Goal: Information Seeking & Learning: Learn about a topic

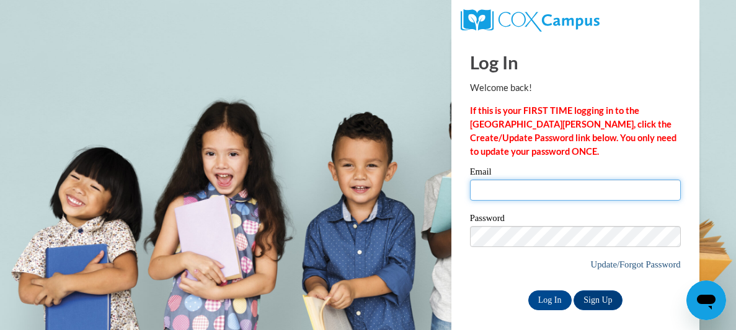
type input "[EMAIL_ADDRESS][DOMAIN_NAME]"
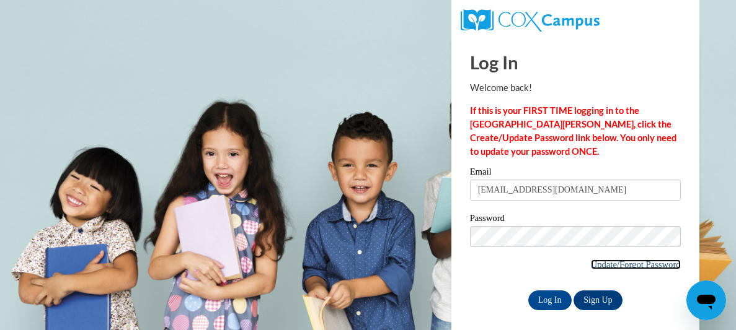
click at [594, 265] on link "Update/Forgot Password" at bounding box center [636, 265] width 90 height 10
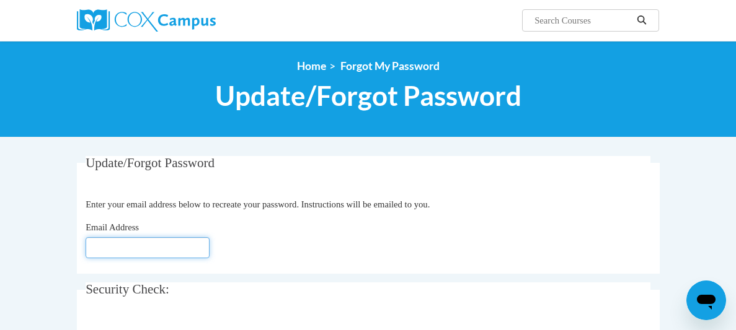
click at [160, 245] on input "Email Address" at bounding box center [148, 247] width 124 height 21
type input "[EMAIL_ADDRESS][DOMAIN_NAME]"
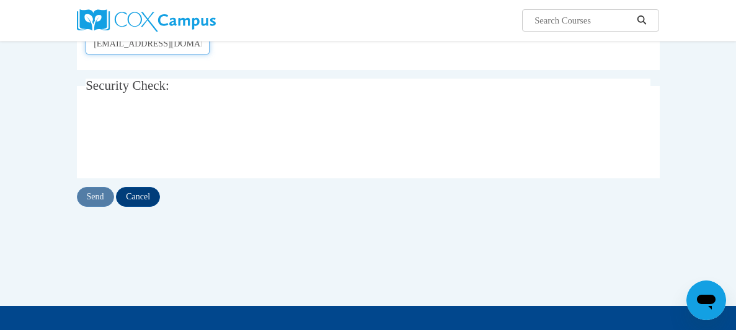
scroll to position [205, 0]
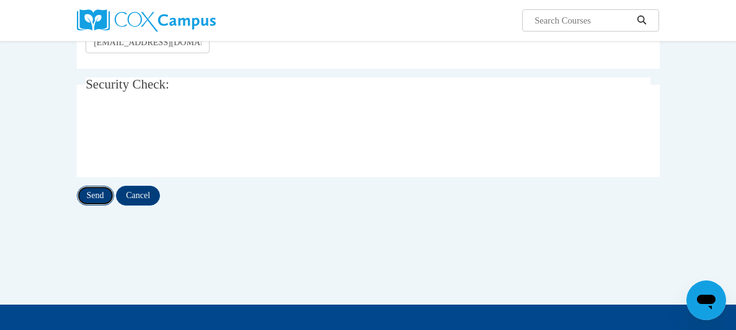
click at [96, 192] on input "Send" at bounding box center [95, 196] width 37 height 20
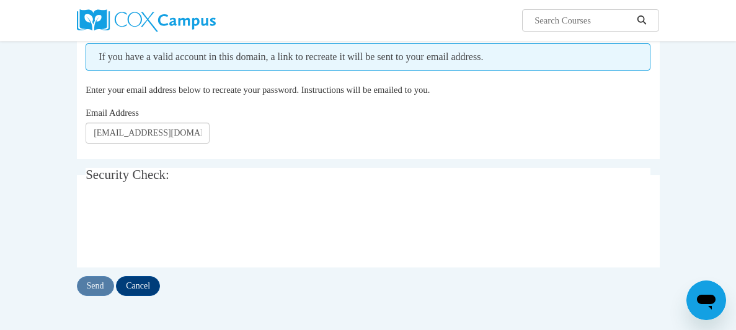
scroll to position [151, 0]
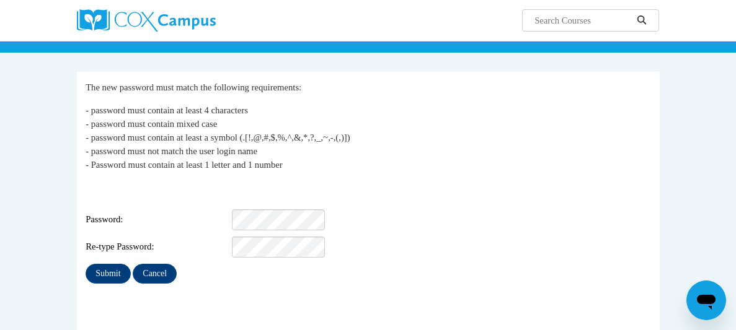
scroll to position [85, 0]
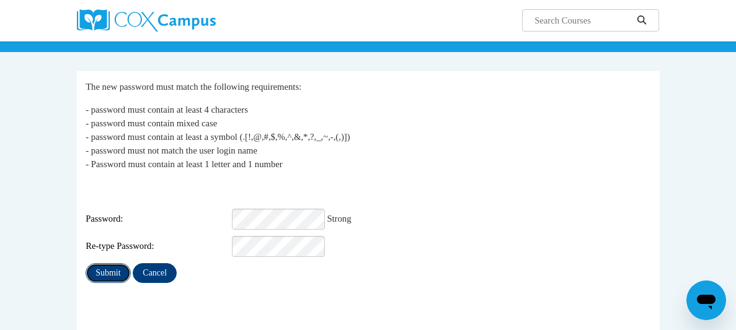
click at [95, 264] on input "Submit" at bounding box center [108, 273] width 45 height 20
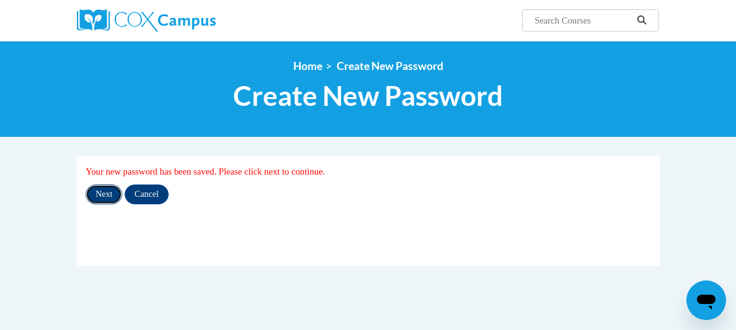
click at [102, 195] on input "Next" at bounding box center [104, 195] width 37 height 20
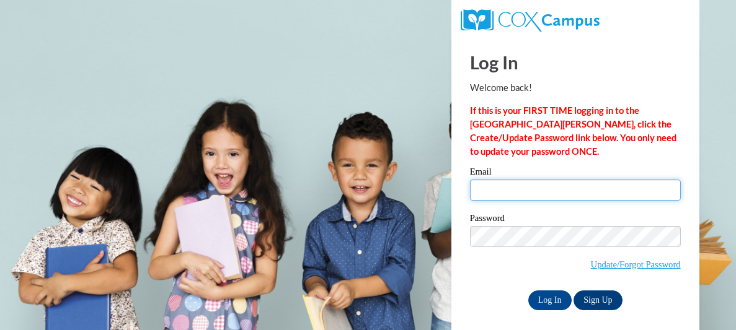
type input "[EMAIL_ADDRESS][DOMAIN_NAME]"
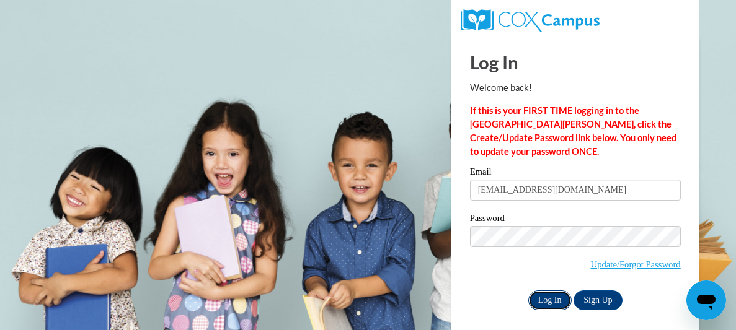
click at [546, 299] on input "Log In" at bounding box center [549, 301] width 43 height 20
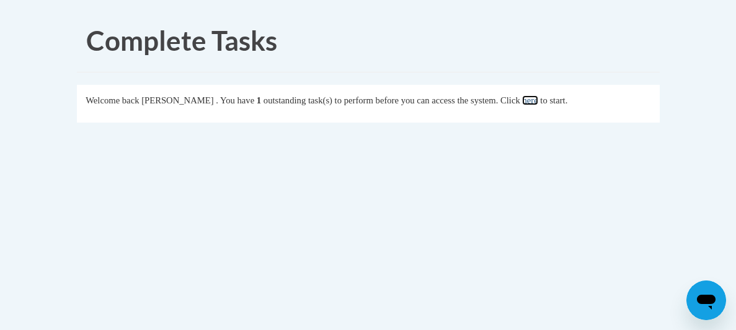
click at [537, 97] on link "here" at bounding box center [529, 100] width 15 height 10
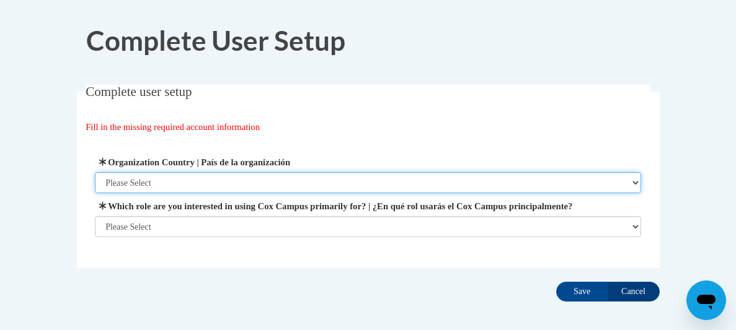
click at [386, 180] on select "Please Select [GEOGRAPHIC_DATA] | [GEOGRAPHIC_DATA] Outside of [GEOGRAPHIC_DATA…" at bounding box center [368, 182] width 546 height 21
select select "ad49bcad-a171-4b2e-b99c-48b446064914"
click at [95, 172] on select "Please Select [GEOGRAPHIC_DATA] | [GEOGRAPHIC_DATA] Outside of [GEOGRAPHIC_DATA…" at bounding box center [368, 182] width 546 height 21
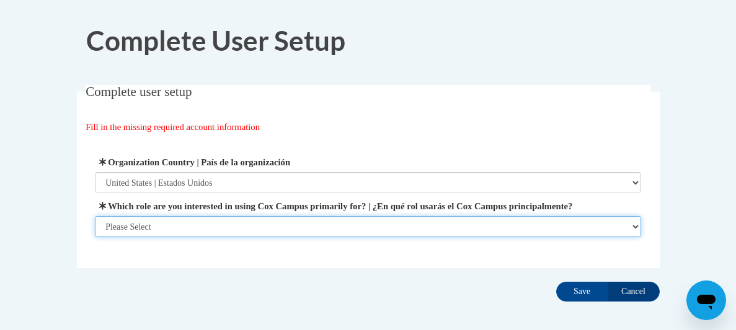
click at [255, 237] on select "Please Select College/University | Colegio/Universidad Community/Nonprofit Part…" at bounding box center [368, 226] width 546 height 21
select select "fbf2d438-af2f-41f8-98f1-81c410e29de3"
click at [95, 237] on select "Please Select College/University | Colegio/Universidad Community/Nonprofit Part…" at bounding box center [368, 226] width 546 height 21
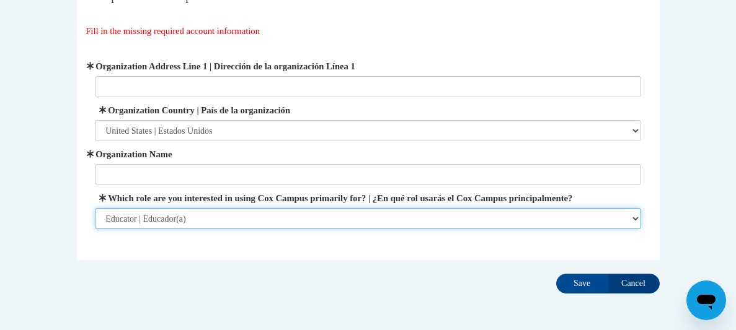
scroll to position [99, 0]
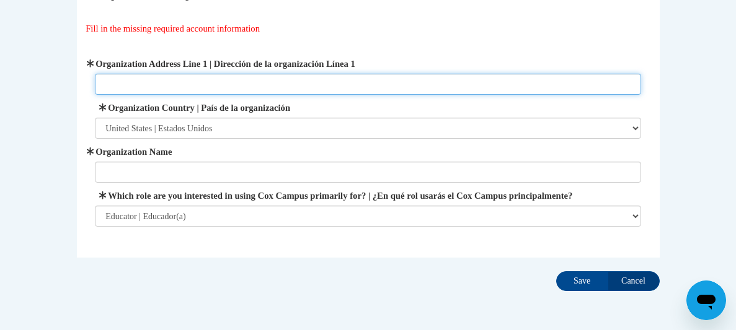
click at [409, 89] on input "Organization Address Line 1 | Dirección de la organización Línea 1" at bounding box center [368, 84] width 546 height 21
type input "Cobb County Schools"
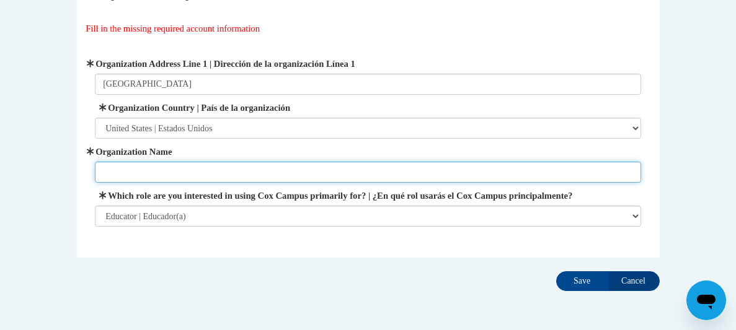
click at [210, 171] on input "Organization Name" at bounding box center [368, 172] width 546 height 21
type input "Cobb County Schools"
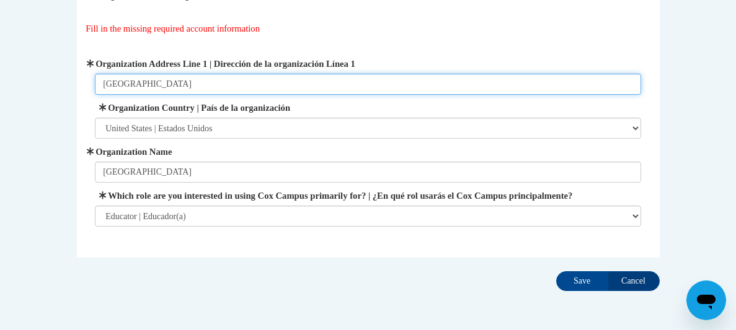
click at [200, 86] on input "Cobb County Schools" at bounding box center [368, 84] width 546 height 21
type input "C"
type input "514 Glover Street, Marietta GA 30060"
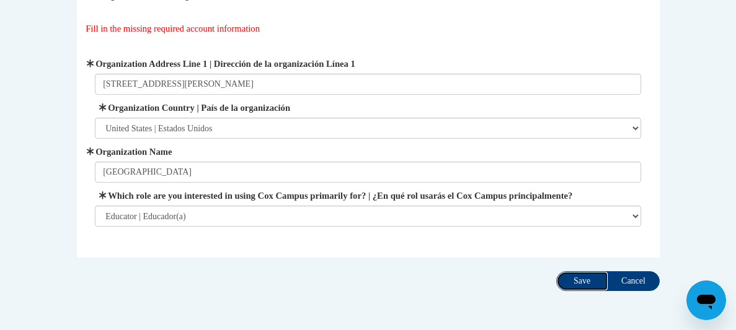
click at [571, 291] on input "Save" at bounding box center [582, 282] width 52 height 20
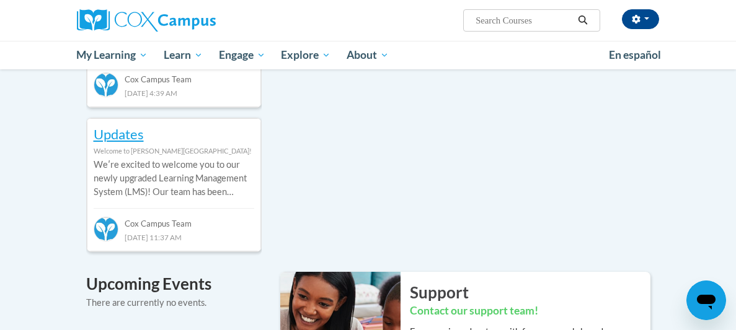
scroll to position [673, 0]
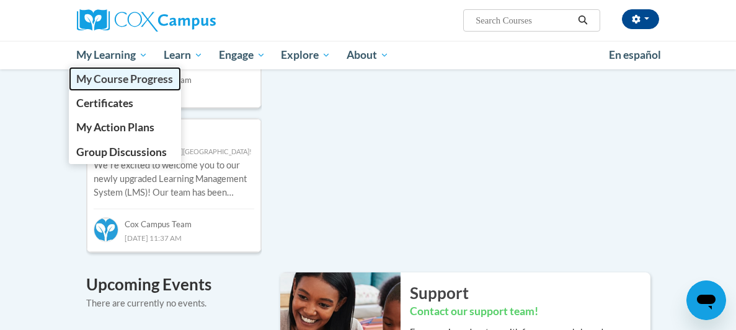
click at [104, 76] on span "My Course Progress" at bounding box center [124, 79] width 97 height 13
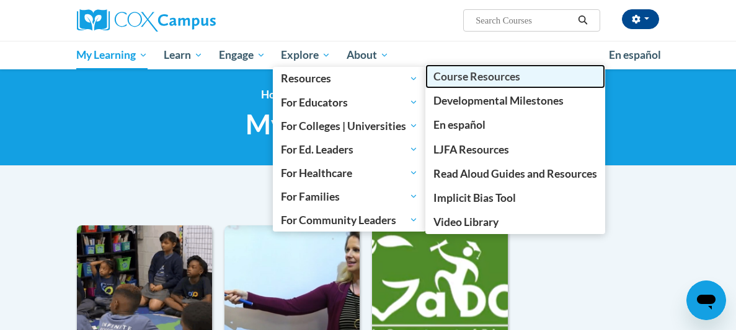
click at [450, 83] on link "Course Resources" at bounding box center [515, 76] width 180 height 24
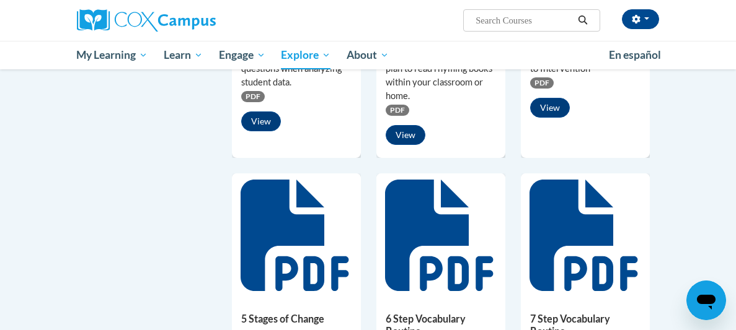
scroll to position [649, 0]
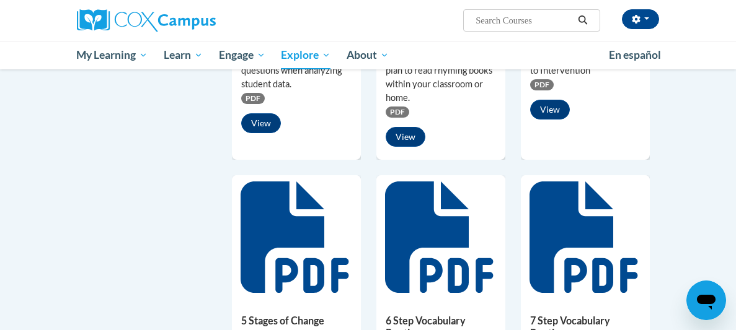
click at [502, 9] on span "Search Search..." at bounding box center [531, 20] width 137 height 22
click at [502, 16] on input "Search..." at bounding box center [523, 20] width 99 height 15
type input "alphabet"
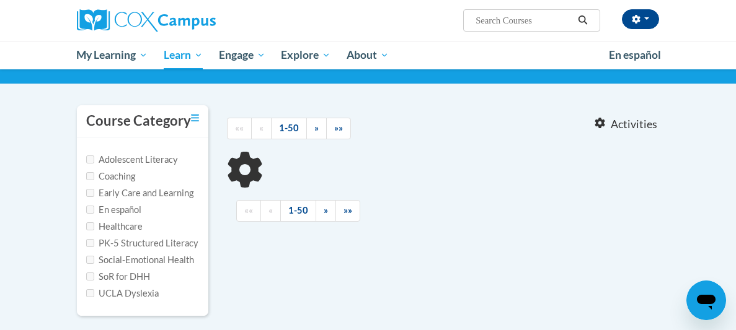
type input "alphabet"
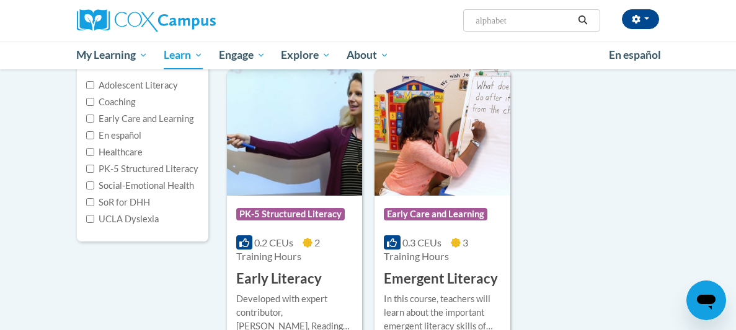
scroll to position [157, 0]
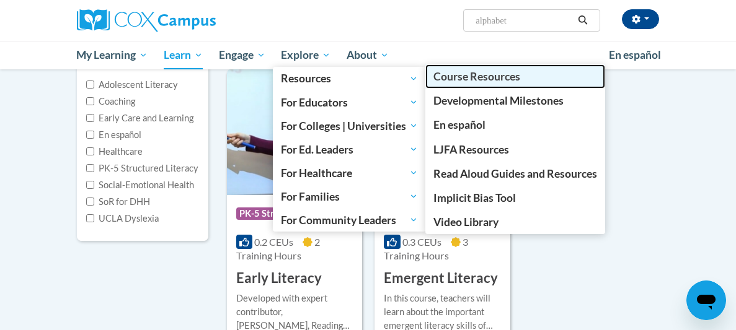
click at [474, 81] on span "Course Resources" at bounding box center [476, 76] width 87 height 13
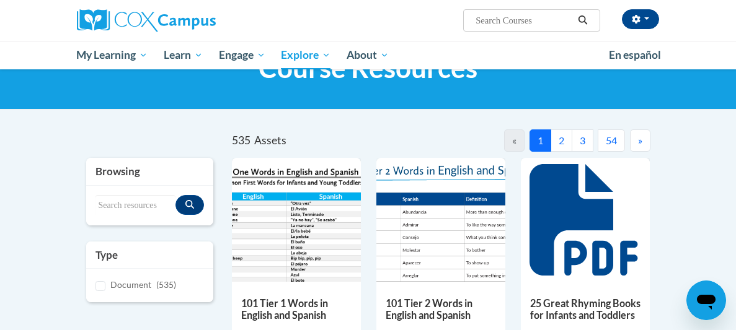
scroll to position [61, 0]
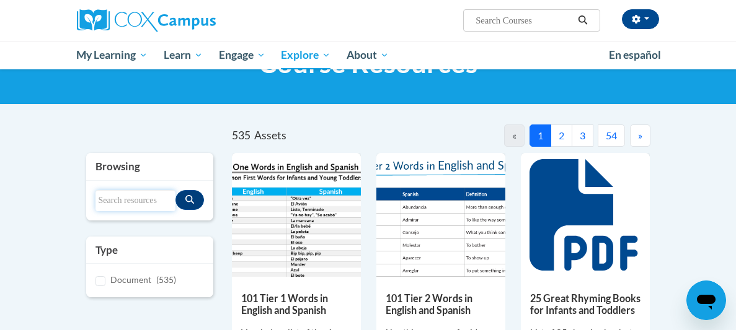
click at [146, 199] on input "Search resources" at bounding box center [135, 200] width 80 height 21
type input "alphabet"
click at [193, 198] on icon "Search resources" at bounding box center [189, 199] width 9 height 9
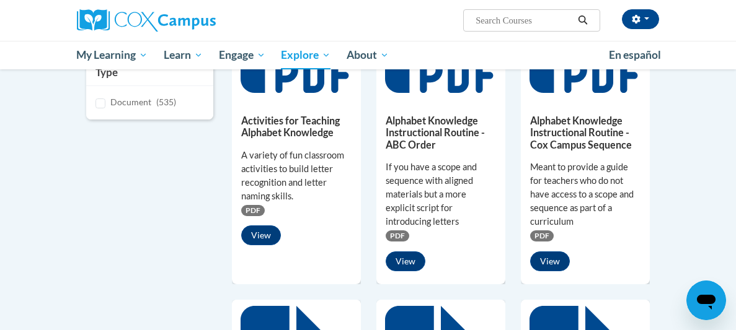
scroll to position [237, 0]
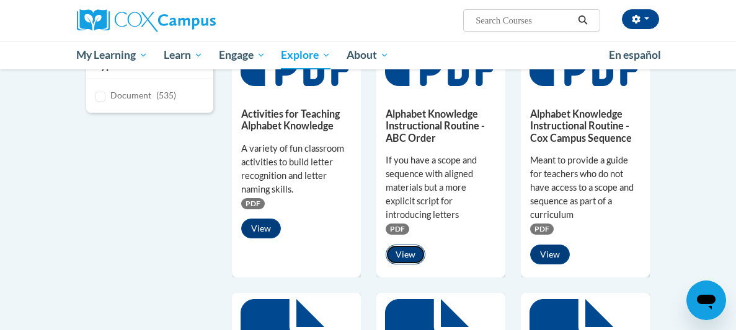
click at [409, 259] on button "View" at bounding box center [406, 255] width 40 height 20
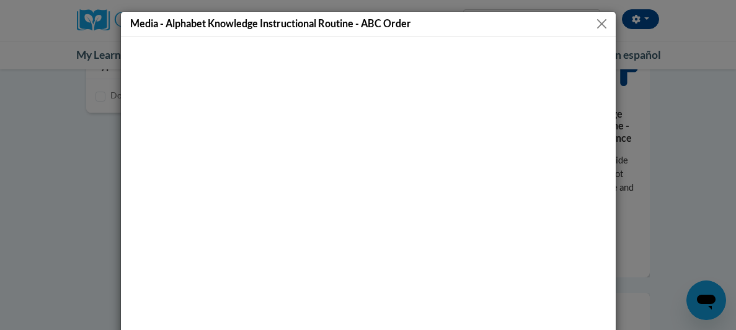
click at [600, 20] on button "Close" at bounding box center [601, 23] width 15 height 15
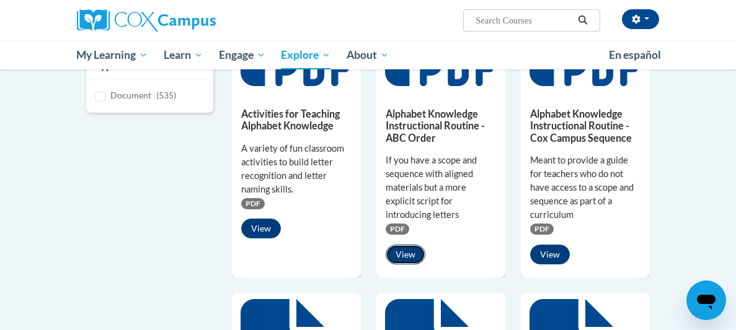
click at [398, 257] on button "View" at bounding box center [406, 255] width 40 height 20
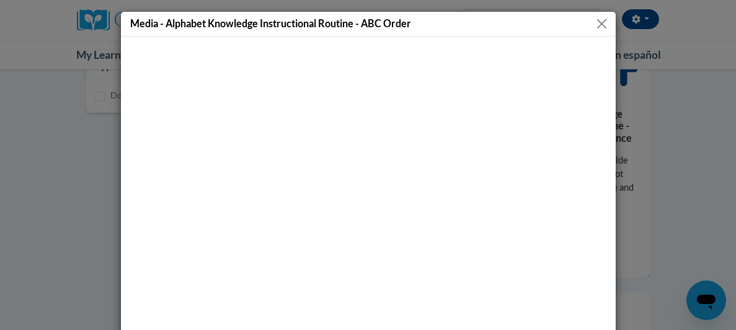
click at [600, 21] on button "Close" at bounding box center [601, 23] width 15 height 15
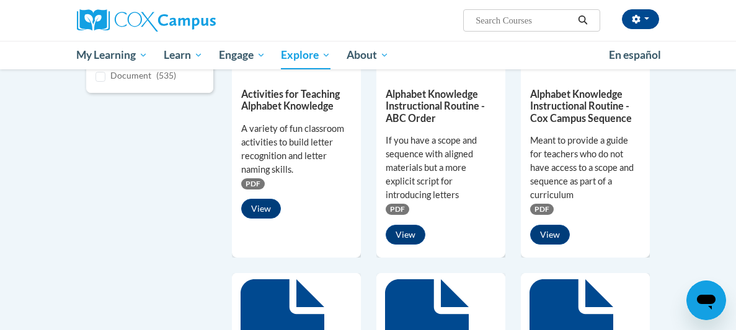
scroll to position [258, 0]
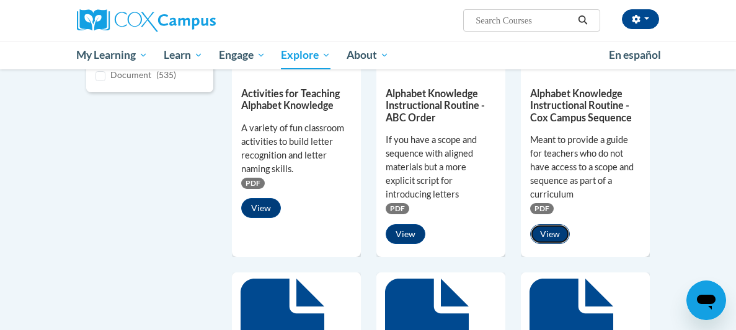
click at [547, 231] on button "View" at bounding box center [550, 234] width 40 height 20
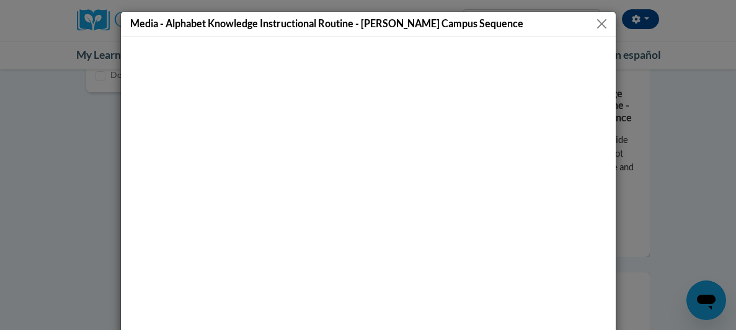
click at [603, 22] on button "Close" at bounding box center [601, 23] width 15 height 15
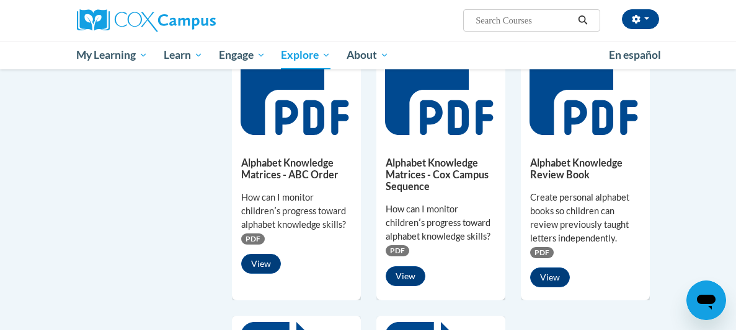
scroll to position [515, 0]
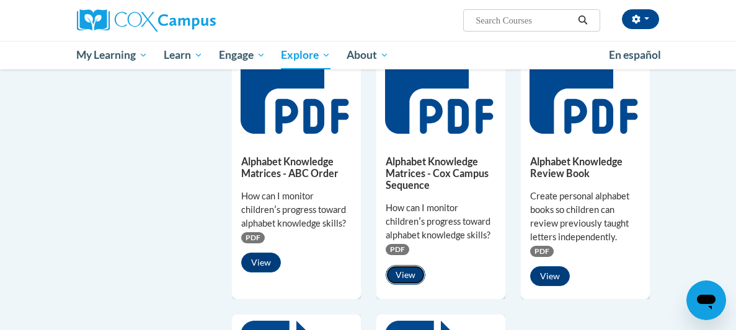
click at [412, 276] on button "View" at bounding box center [406, 275] width 40 height 20
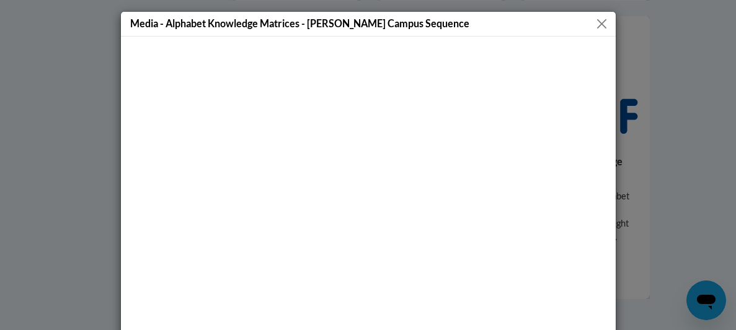
click at [601, 25] on button "Close" at bounding box center [601, 23] width 15 height 15
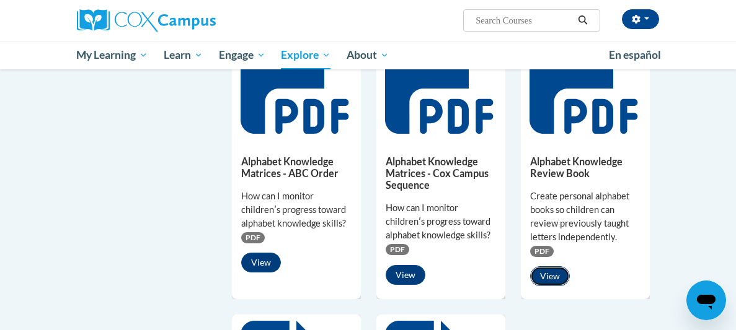
click at [539, 280] on button "View" at bounding box center [550, 277] width 40 height 20
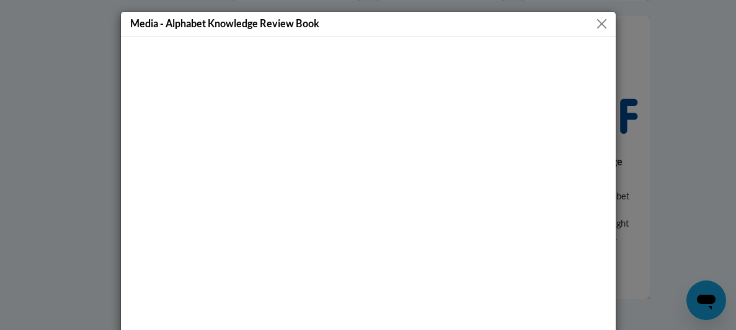
click at [602, 25] on button "Close" at bounding box center [601, 23] width 15 height 15
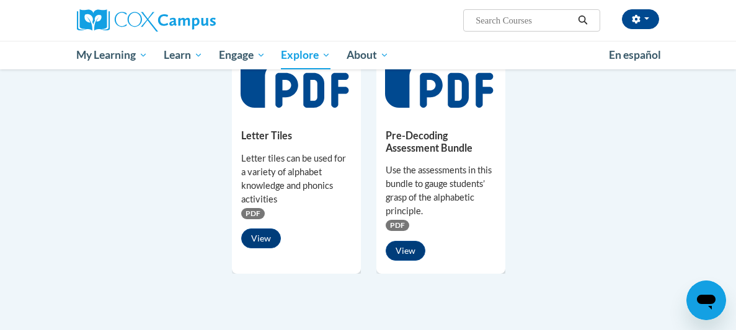
scroll to position [841, 0]
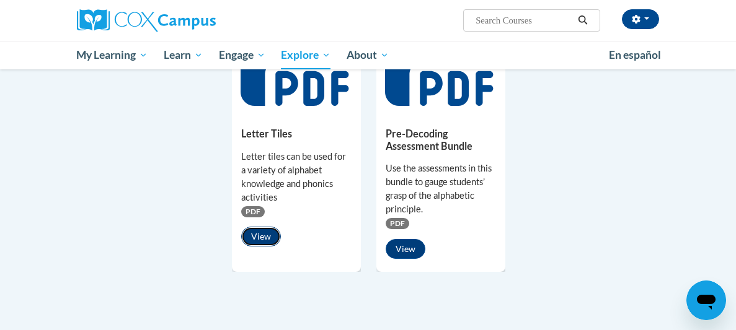
click at [272, 231] on button "View" at bounding box center [261, 237] width 40 height 20
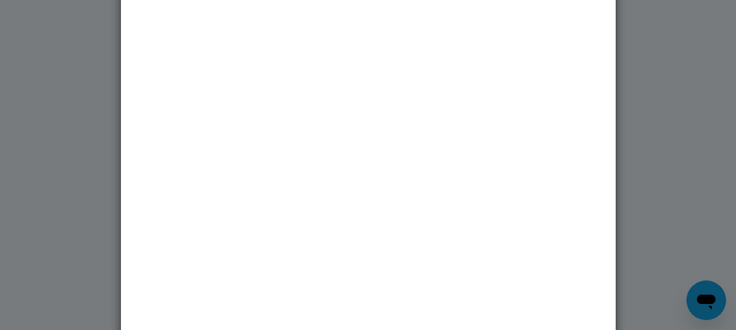
scroll to position [0, 0]
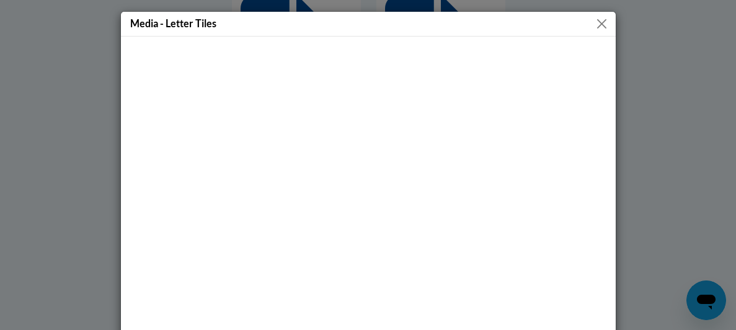
click at [597, 23] on button "Close" at bounding box center [601, 23] width 15 height 15
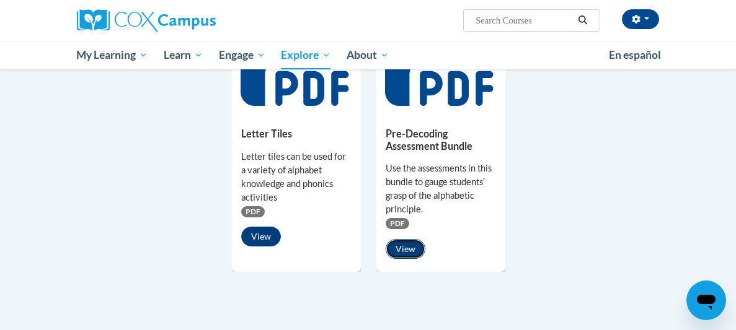
click at [411, 245] on button "View" at bounding box center [406, 249] width 40 height 20
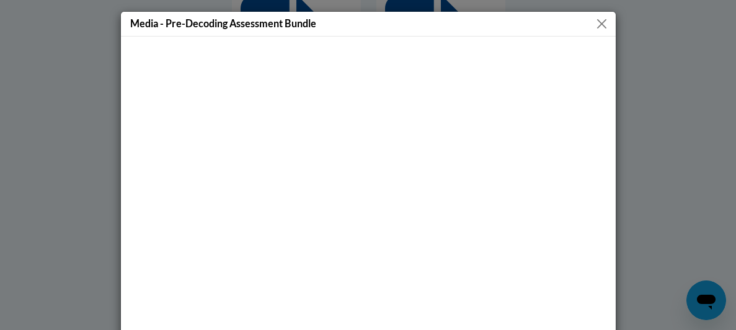
click at [606, 22] on button "Close" at bounding box center [601, 23] width 15 height 15
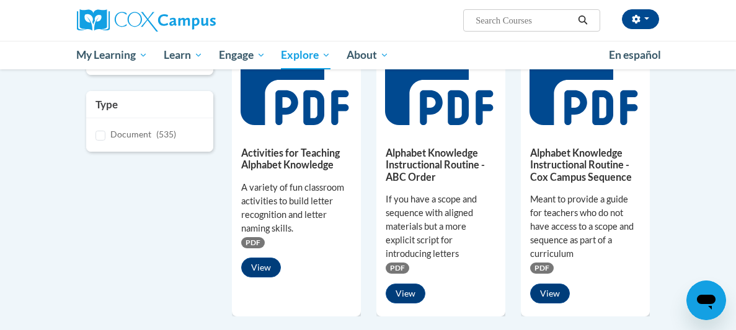
scroll to position [195, 0]
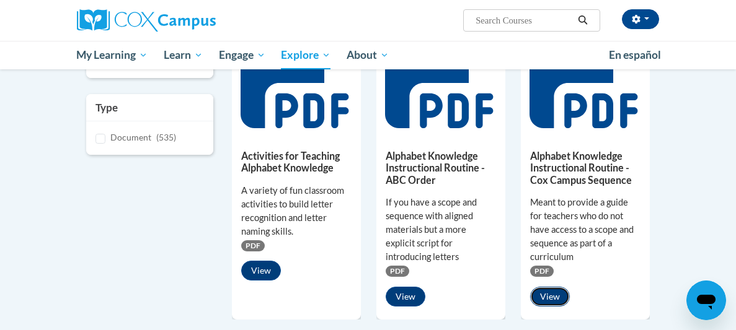
click at [552, 293] on button "View" at bounding box center [550, 297] width 40 height 20
